Goal: Task Accomplishment & Management: Complete application form

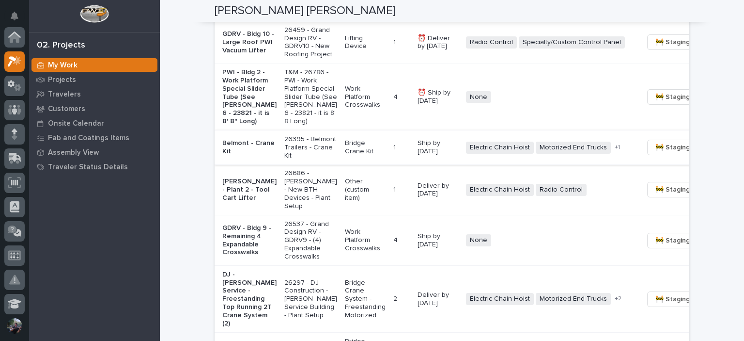
scroll to position [764, 0]
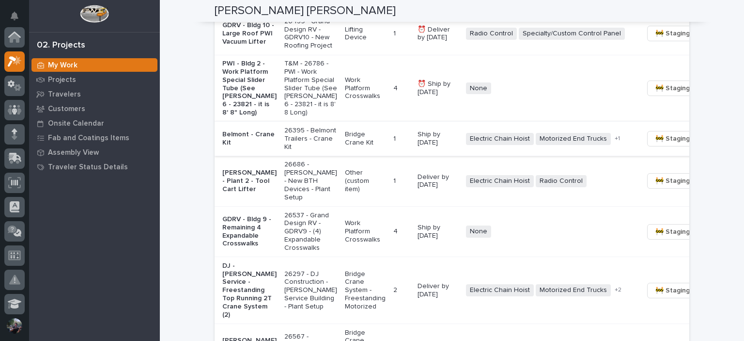
click at [656, 144] on span "🚧 Staging →" at bounding box center [676, 139] width 40 height 12
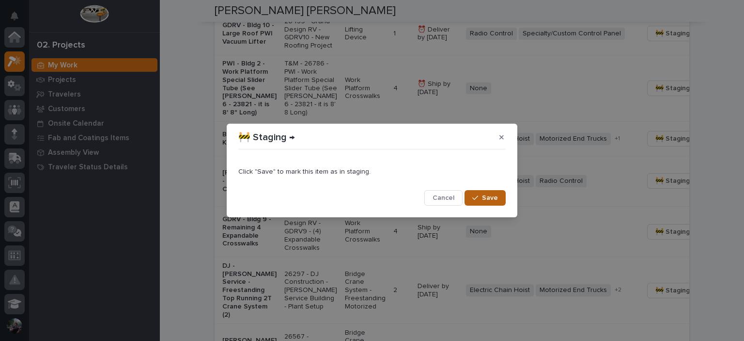
click at [478, 195] on icon "button" at bounding box center [476, 197] width 6 height 7
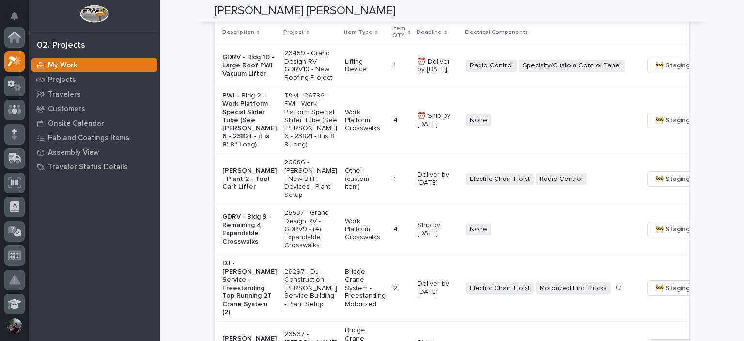
scroll to position [699, 0]
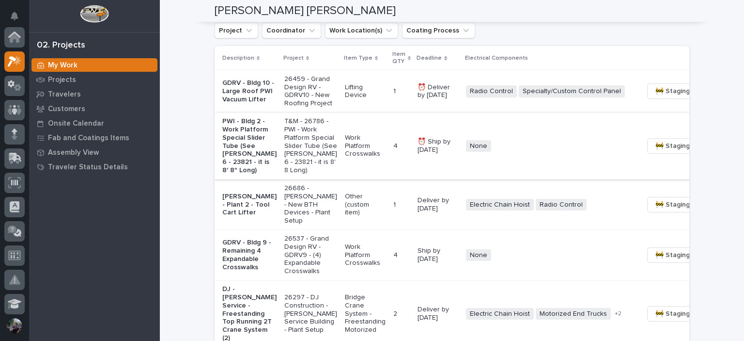
scroll to position [719, 0]
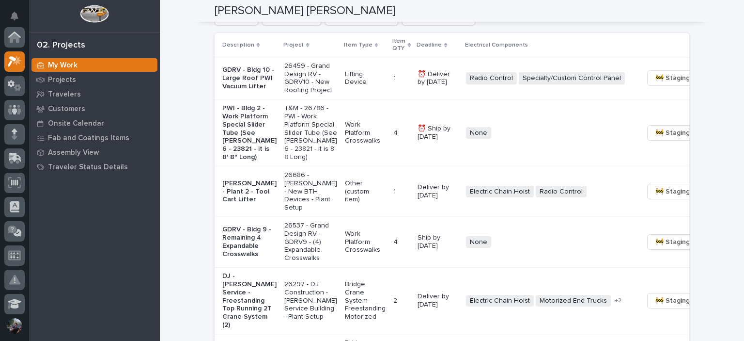
click at [18, 44] on div at bounding box center [14, 37] width 20 height 20
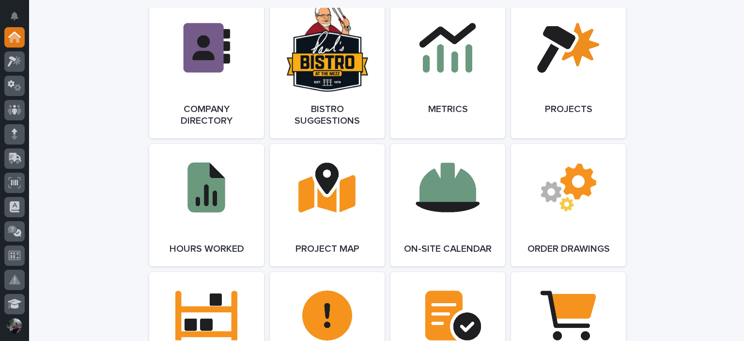
scroll to position [775, 0]
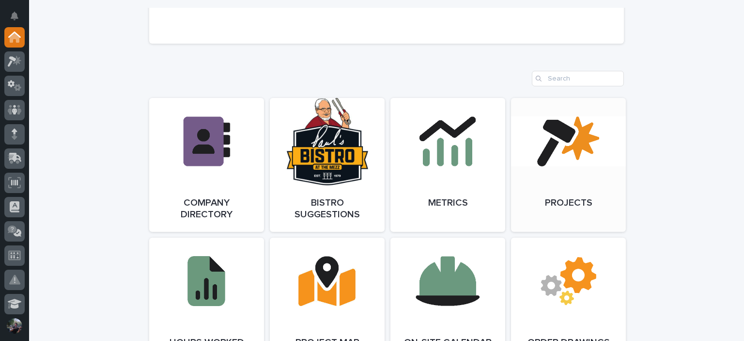
click at [574, 146] on link "Open Link" at bounding box center [568, 165] width 115 height 134
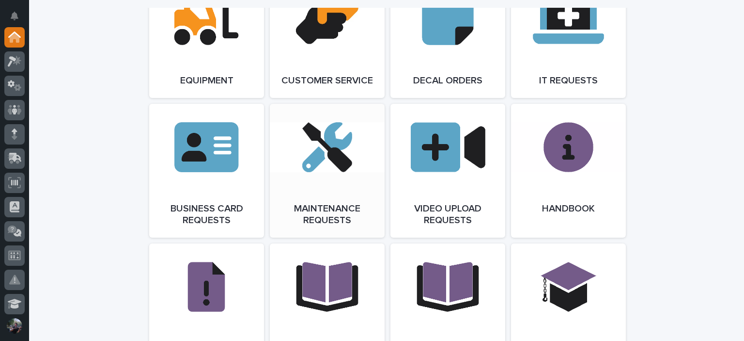
scroll to position [1454, 0]
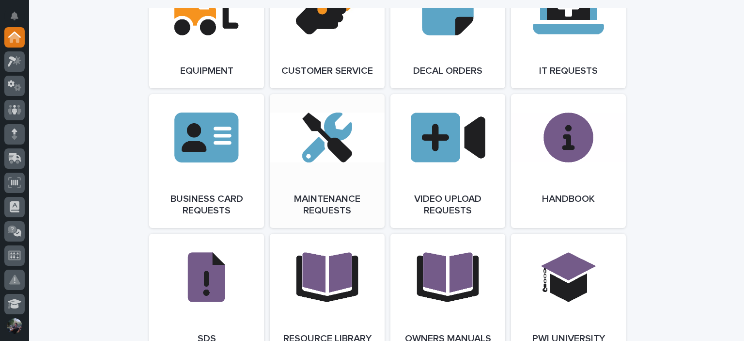
click at [345, 196] on link "Open Link" at bounding box center [327, 161] width 115 height 134
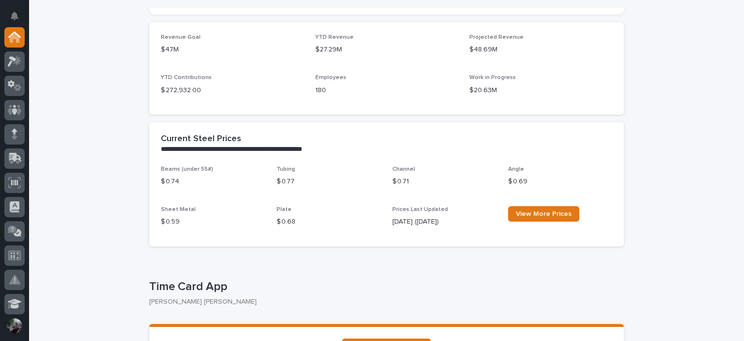
scroll to position [388, 0]
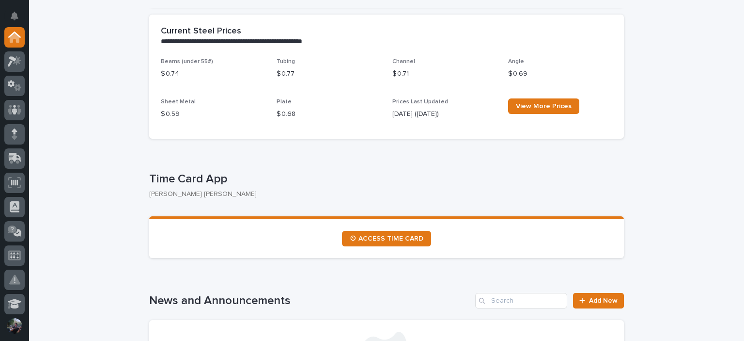
click at [353, 163] on div "Loading... Saving… Time Card App Kyle Dean Miller Sorry, there was an error sav…" at bounding box center [386, 209] width 475 height 127
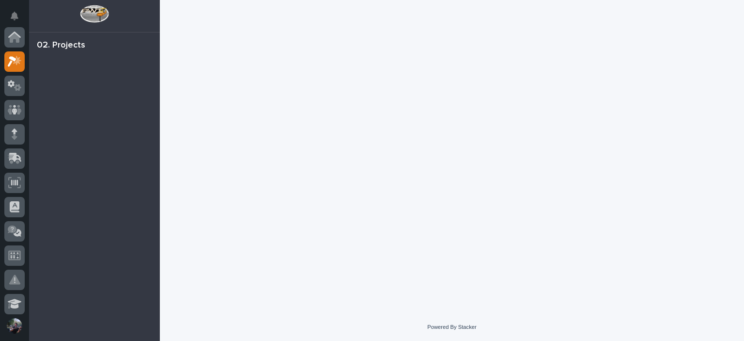
scroll to position [24, 0]
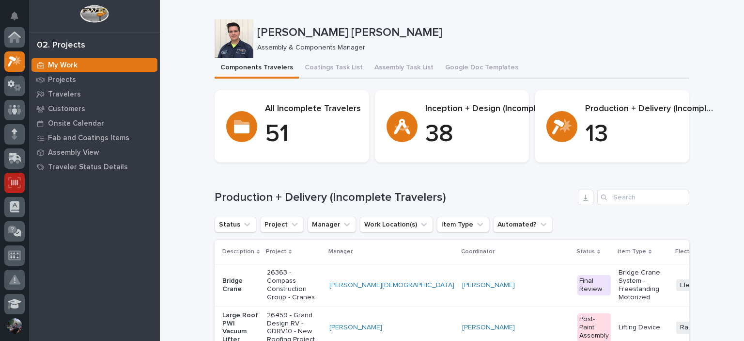
click at [19, 183] on icon at bounding box center [14, 182] width 13 height 11
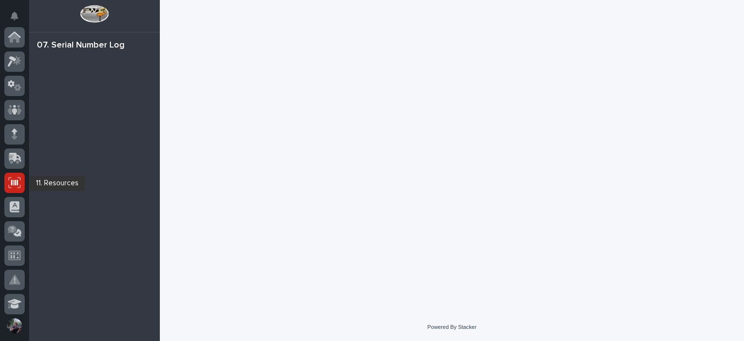
scroll to position [145, 0]
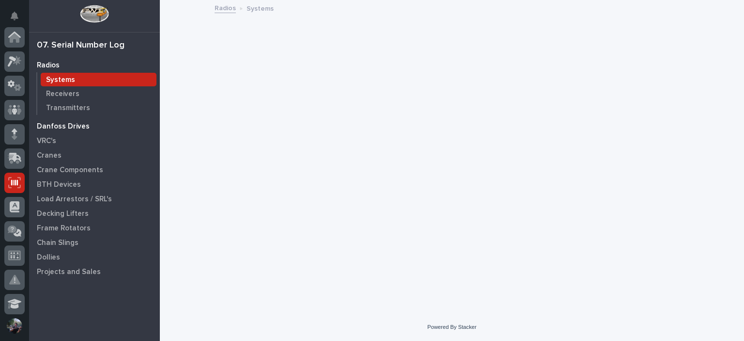
scroll to position [145, 0]
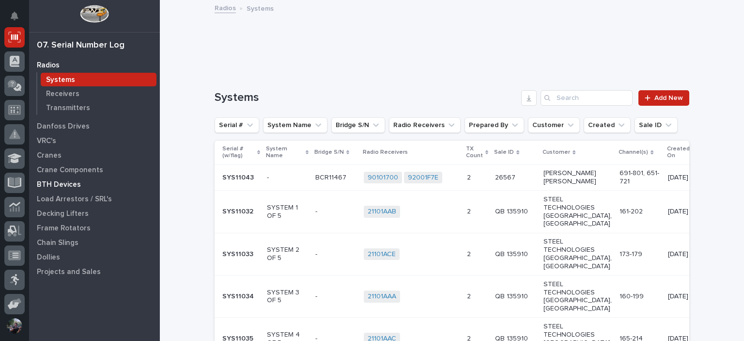
click at [64, 188] on p "BTH Devices" at bounding box center [59, 184] width 44 height 9
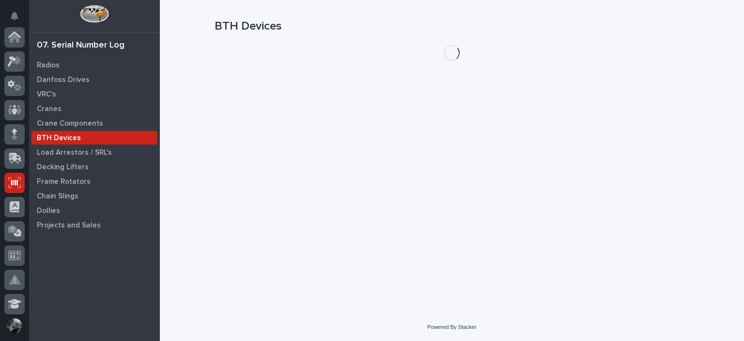
scroll to position [145, 0]
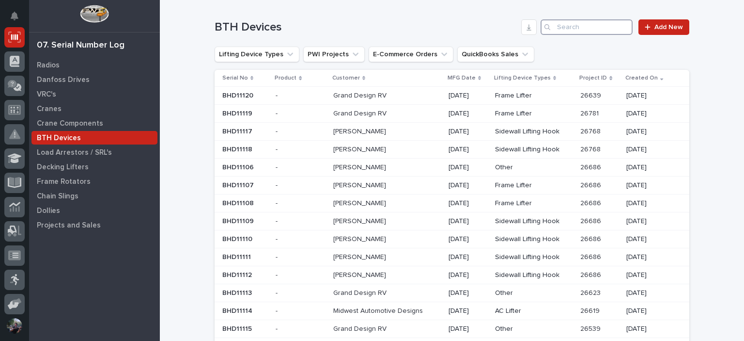
click at [562, 21] on input "Search" at bounding box center [587, 27] width 92 height 16
click at [573, 32] on input "Search" at bounding box center [587, 27] width 92 height 16
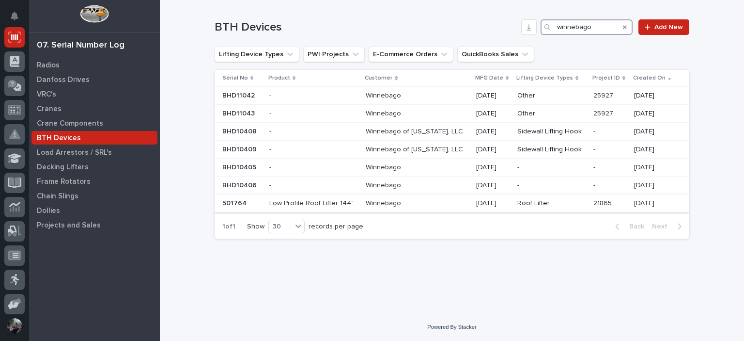
type input "winnebago"
click at [426, 203] on p at bounding box center [417, 203] width 103 height 8
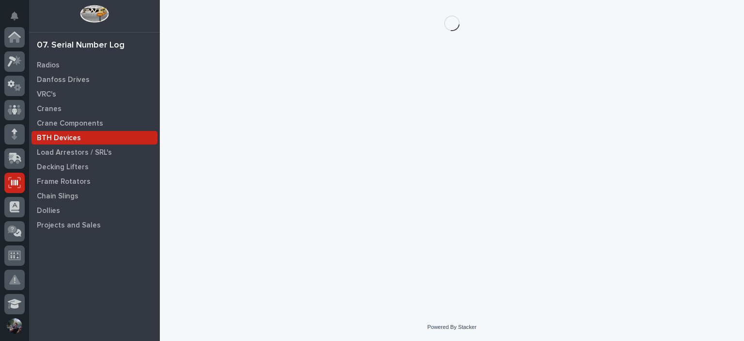
click at [426, 203] on div "Loading... Saving… Loading... Saving…" at bounding box center [452, 144] width 485 height 289
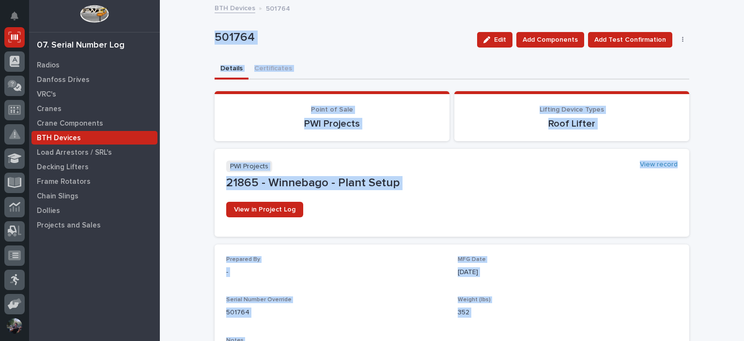
click at [345, 166] on div "PWI Projects View record" at bounding box center [452, 166] width 452 height 12
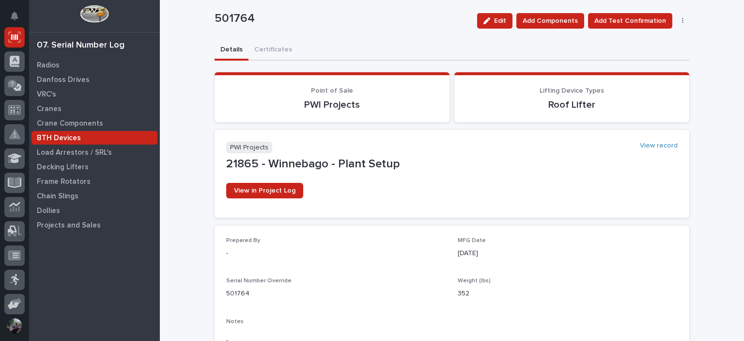
scroll to position [32, 0]
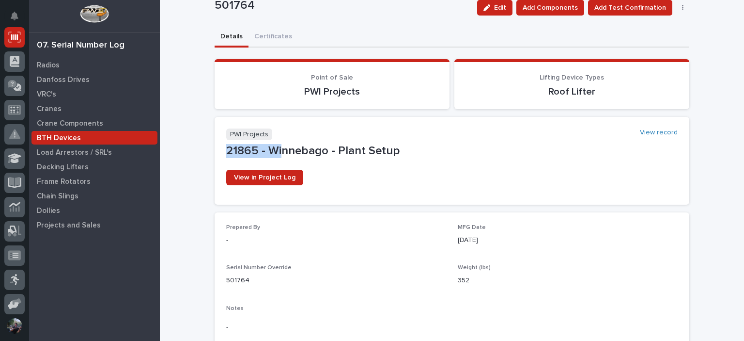
drag, startPoint x: 224, startPoint y: 154, endPoint x: 276, endPoint y: 147, distance: 52.3
click at [276, 147] on p "21865 - Winnebago - Plant Setup" at bounding box center [452, 151] width 452 height 14
click at [257, 149] on p "21865 - Winnebago - Plant Setup" at bounding box center [452, 151] width 452 height 14
drag, startPoint x: 257, startPoint y: 149, endPoint x: 206, endPoint y: 146, distance: 50.5
click at [210, 146] on div "Loading... Saving… Loading... Saving… 501764 Edit Add Components Add Test Confi…" at bounding box center [452, 180] width 485 height 422
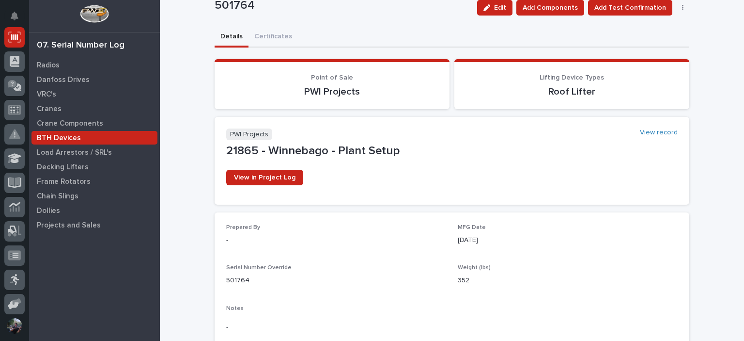
click at [354, 233] on div "-" at bounding box center [336, 239] width 220 height 12
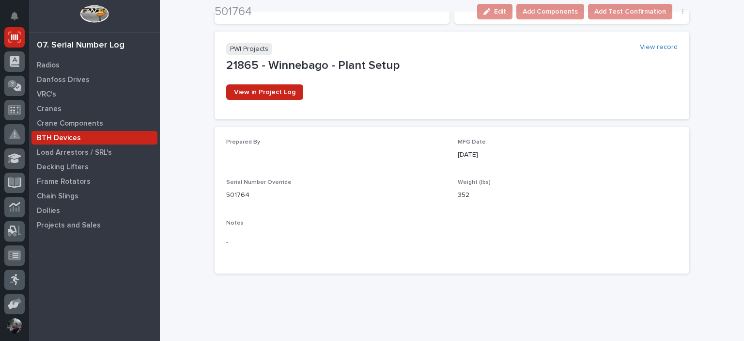
scroll to position [129, 0]
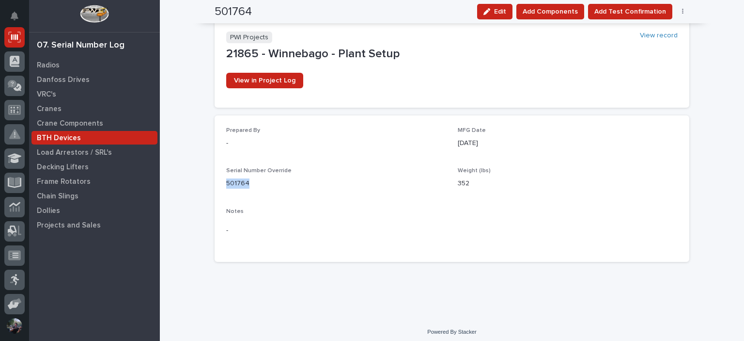
drag, startPoint x: 221, startPoint y: 180, endPoint x: 246, endPoint y: 183, distance: 25.3
click at [246, 183] on div "Prepared By - MFG Date [DATE] Serial Number Override 501764 Weight (lbs) 352 No…" at bounding box center [452, 188] width 475 height 146
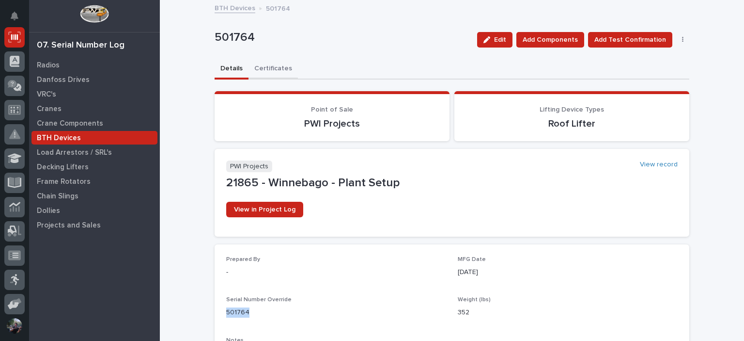
click at [271, 77] on button "Certificates" at bounding box center [273, 69] width 49 height 20
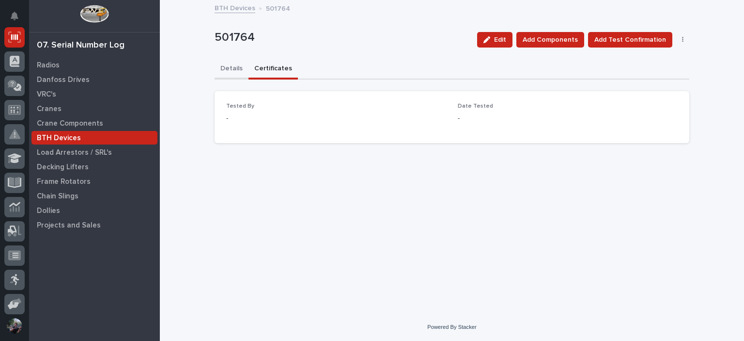
click at [237, 76] on button "Details" at bounding box center [232, 69] width 34 height 20
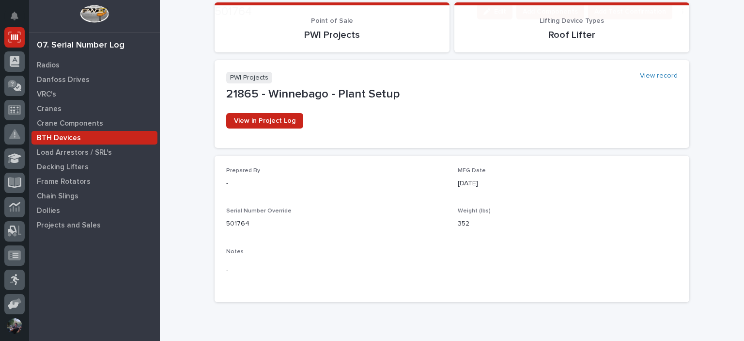
scroll to position [97, 0]
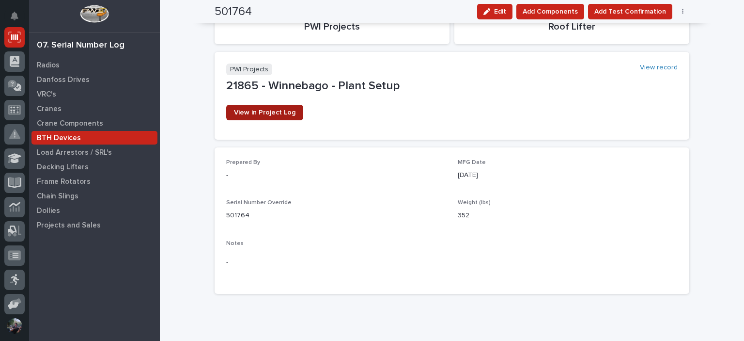
click at [282, 112] on span "View in Project Log" at bounding box center [265, 112] width 62 height 7
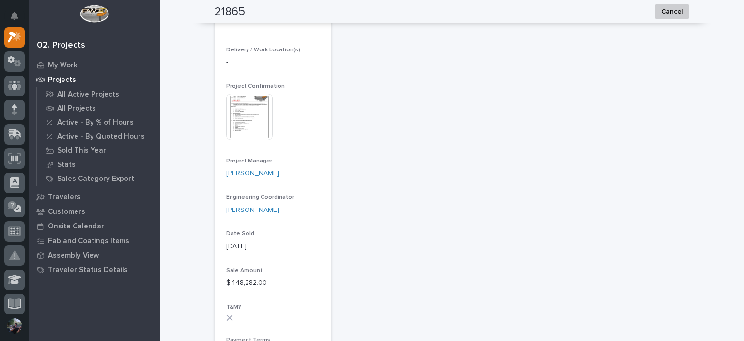
scroll to position [226, 0]
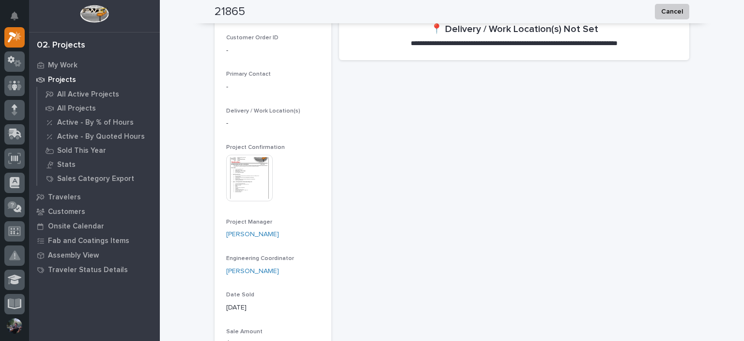
click at [236, 184] on img at bounding box center [249, 178] width 47 height 47
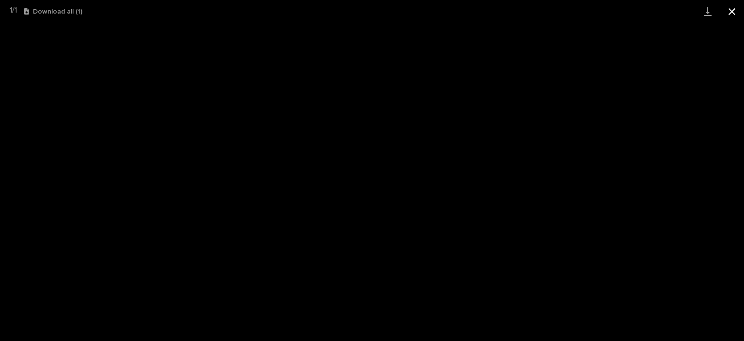
click at [734, 13] on button "Close gallery" at bounding box center [732, 11] width 24 height 23
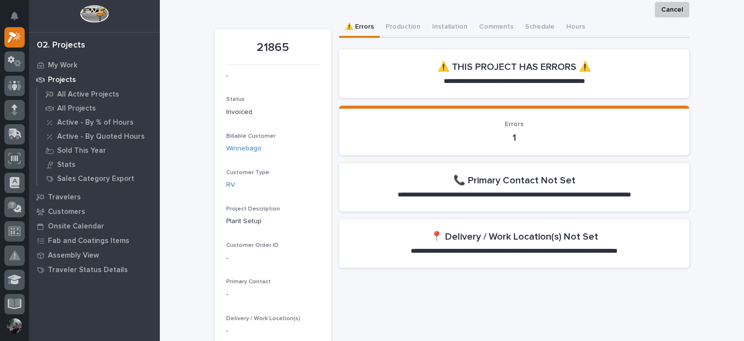
scroll to position [32, 0]
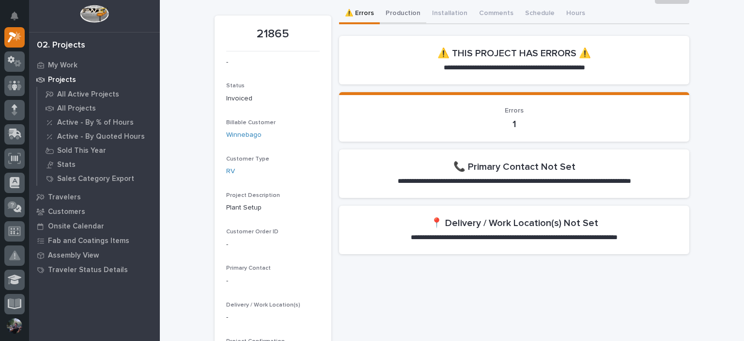
click at [410, 14] on button "Production" at bounding box center [403, 14] width 47 height 20
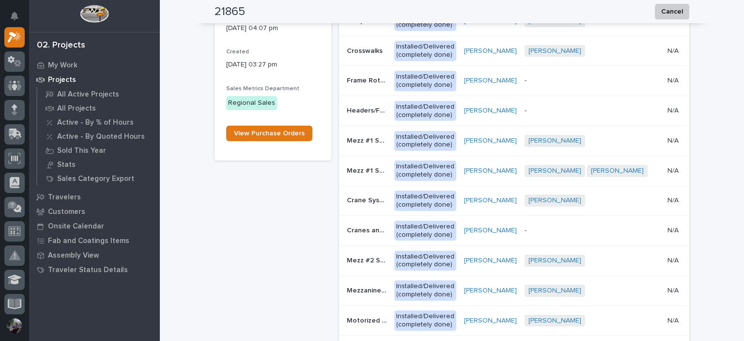
scroll to position [946, 0]
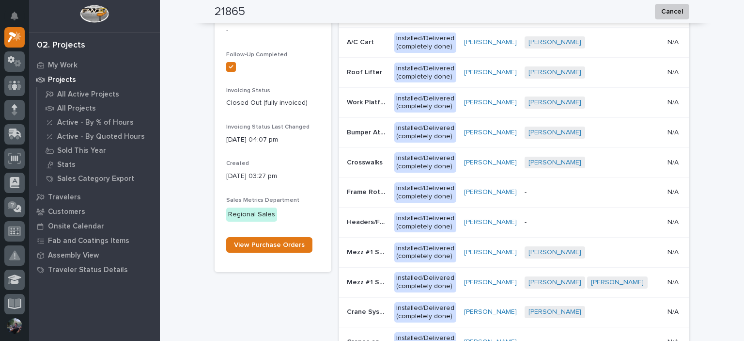
click at [360, 81] on td "Roof Lifter Roof Lifter" at bounding box center [364, 73] width 51 height 30
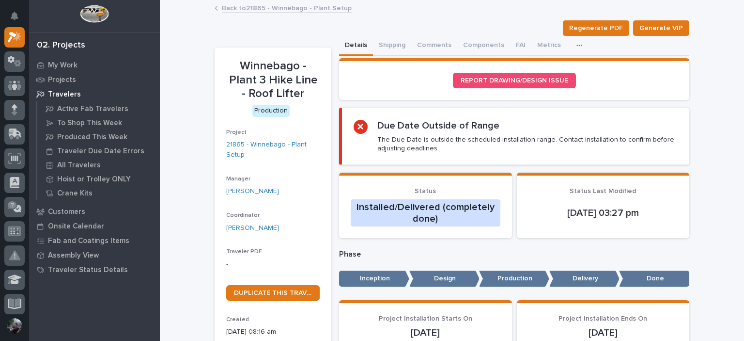
click at [260, 12] on link "Back to 21865 - Winnebago - Plant Setup" at bounding box center [287, 7] width 130 height 11
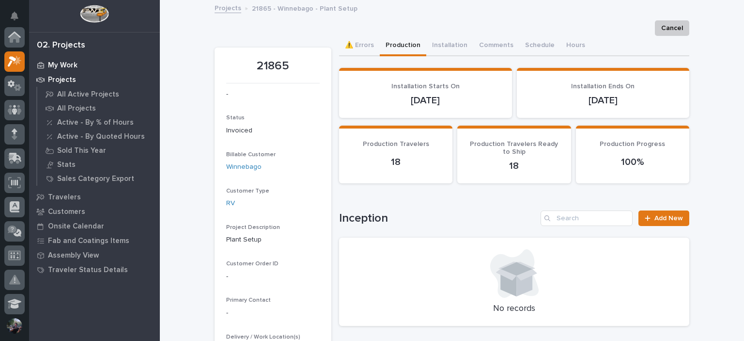
click at [51, 68] on p "My Work" at bounding box center [63, 65] width 30 height 9
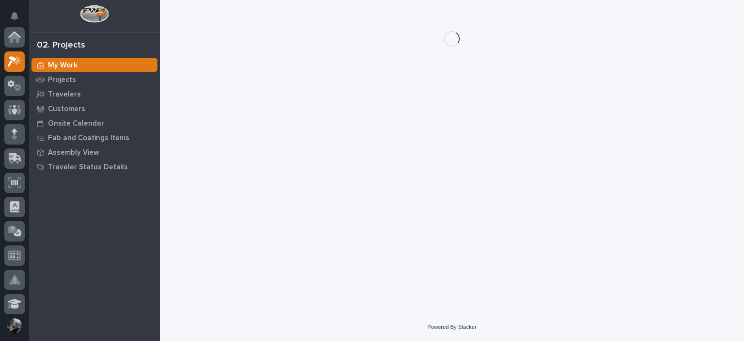
scroll to position [24, 0]
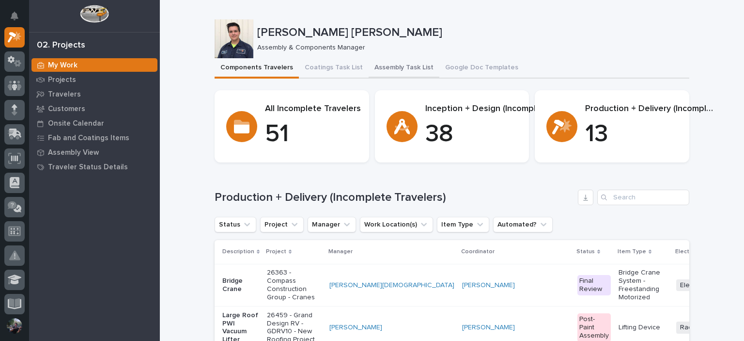
click at [413, 71] on button "Assembly Task List" at bounding box center [404, 68] width 71 height 20
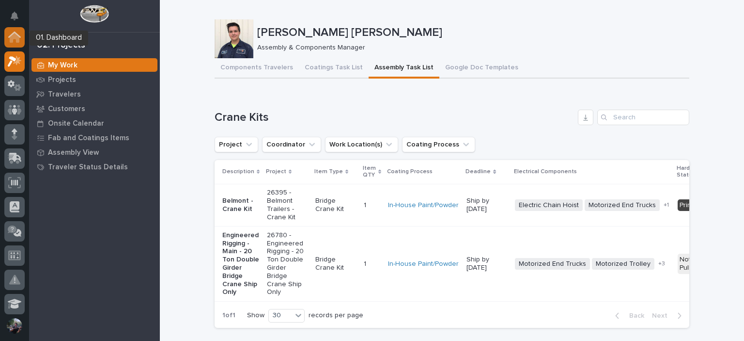
click at [13, 44] on div at bounding box center [14, 37] width 20 height 20
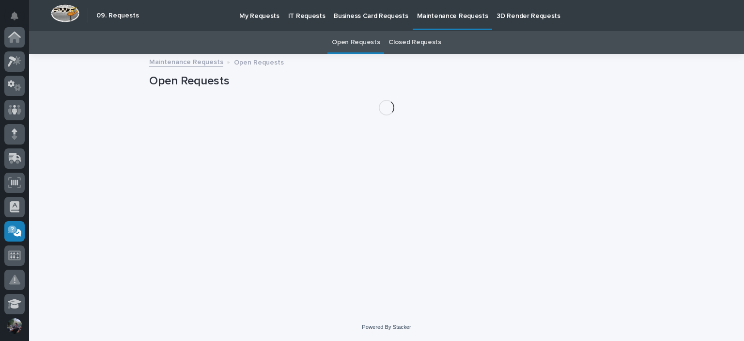
scroll to position [194, 0]
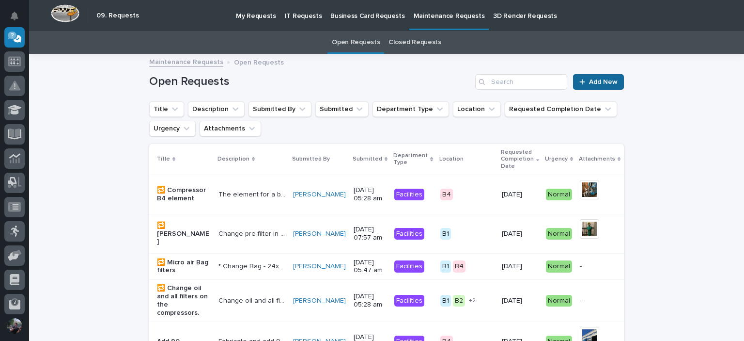
click at [600, 80] on span "Add New" at bounding box center [603, 82] width 29 height 7
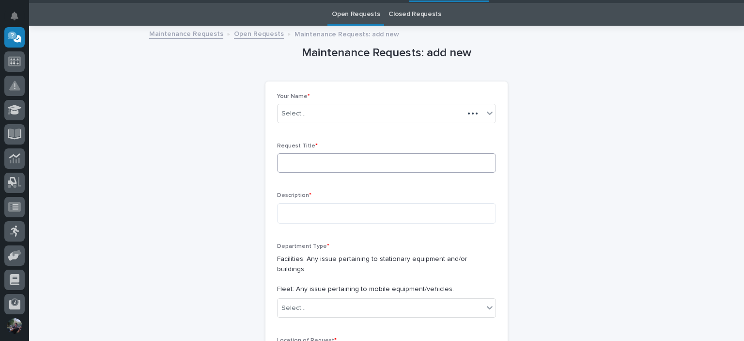
scroll to position [31, 0]
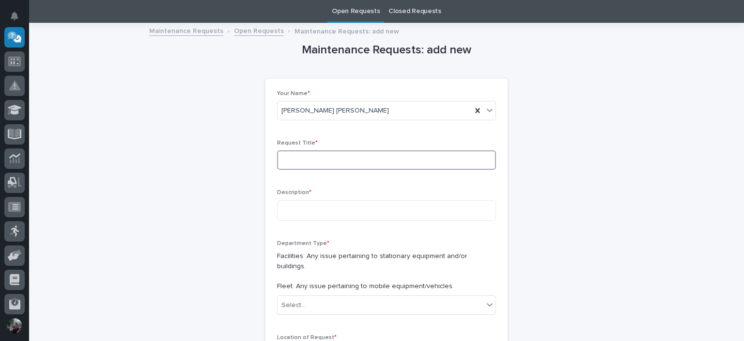
click at [356, 159] on input at bounding box center [386, 159] width 219 height 19
type input "add one more 460V recept"
click at [328, 199] on div "Description *" at bounding box center [386, 208] width 219 height 39
click at [331, 215] on textarea at bounding box center [386, 210] width 219 height 21
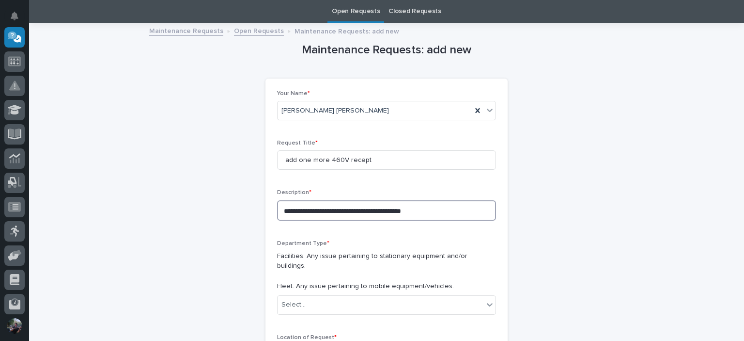
click at [439, 216] on textarea "**********" at bounding box center [386, 210] width 219 height 21
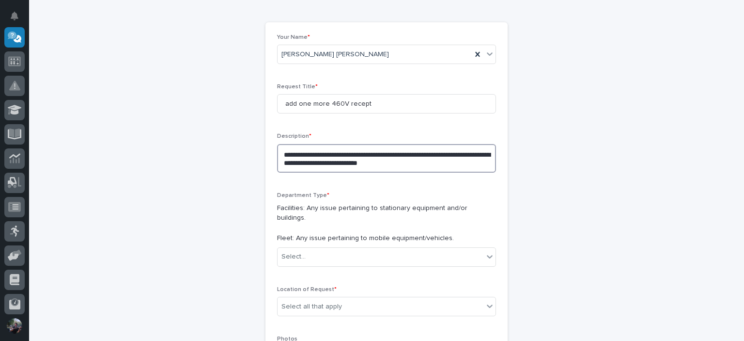
scroll to position [128, 0]
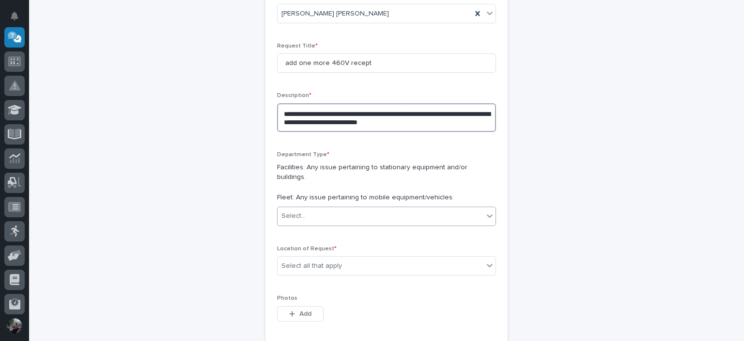
type textarea "**********"
click at [332, 208] on div "Select..." at bounding box center [381, 216] width 206 height 16
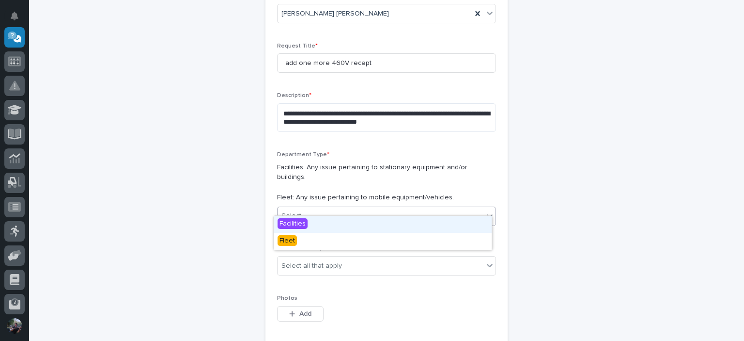
click at [320, 225] on div "Facilities" at bounding box center [383, 224] width 218 height 17
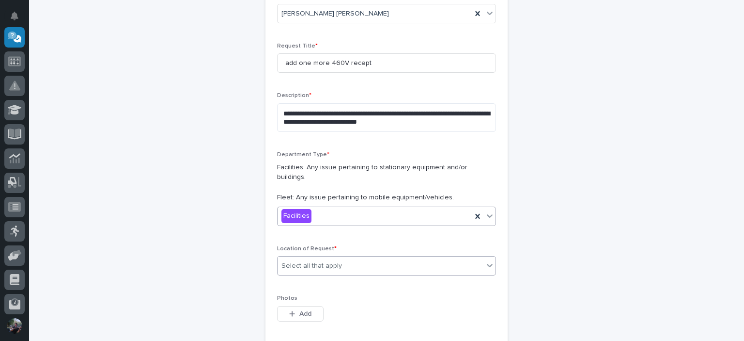
click at [320, 261] on div "Select all that apply" at bounding box center [312, 266] width 61 height 10
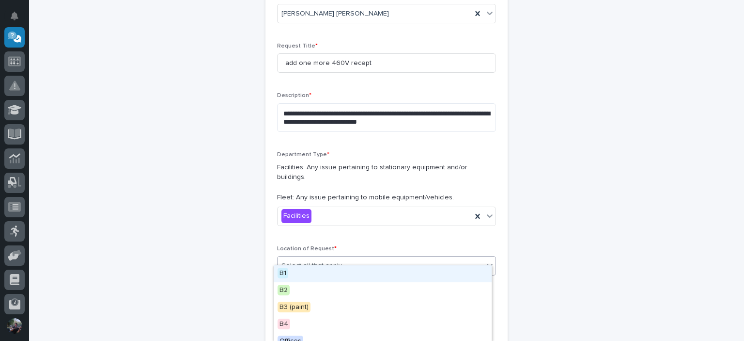
scroll to position [9, 0]
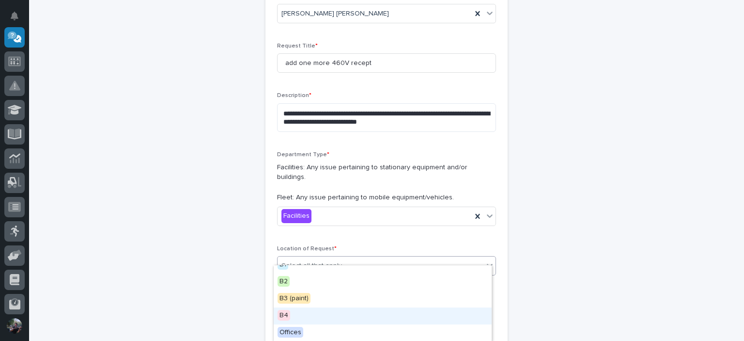
click at [303, 319] on div "B4" at bounding box center [383, 315] width 218 height 17
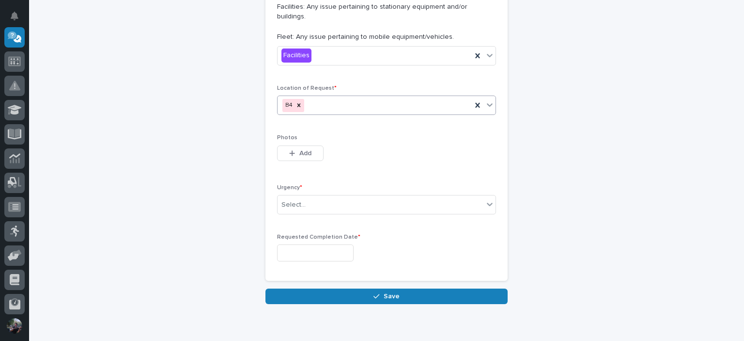
scroll to position [289, 0]
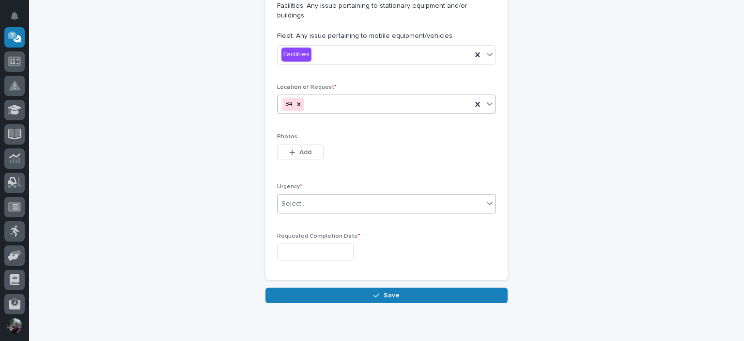
click at [305, 196] on div "Select..." at bounding box center [381, 204] width 206 height 16
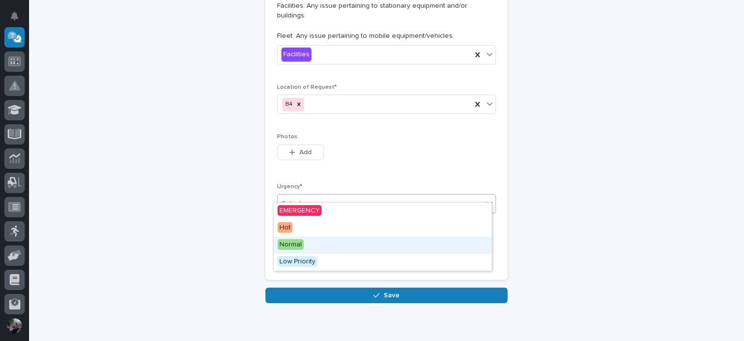
click at [301, 247] on span "Normal" at bounding box center [291, 244] width 26 height 11
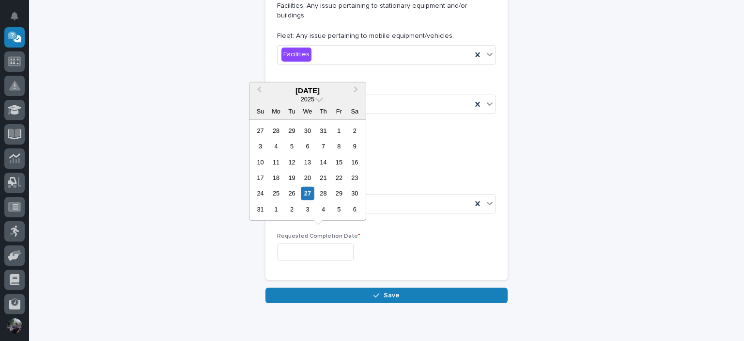
click at [305, 243] on input "text" at bounding box center [315, 251] width 77 height 17
click at [356, 87] on button "Next Month" at bounding box center [357, 91] width 16 height 16
click at [307, 144] on div "10" at bounding box center [307, 146] width 13 height 13
type input "**********"
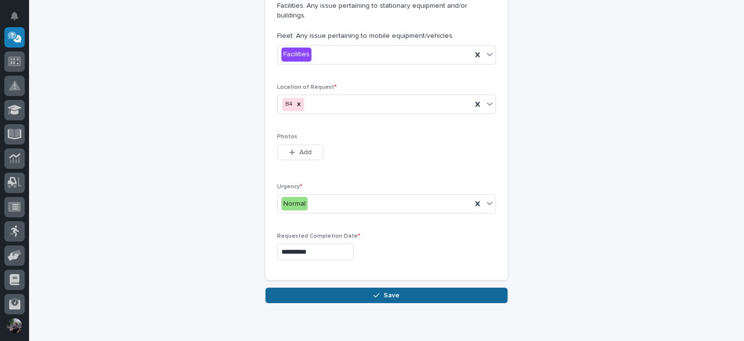
click at [356, 287] on button "Save" at bounding box center [387, 295] width 242 height 16
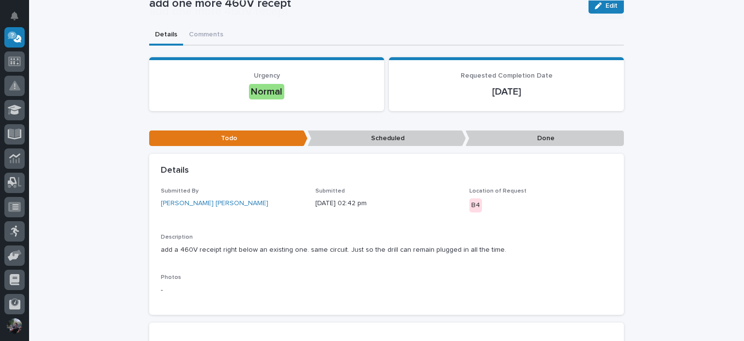
scroll to position [161, 0]
